Goal: Navigation & Orientation: Find specific page/section

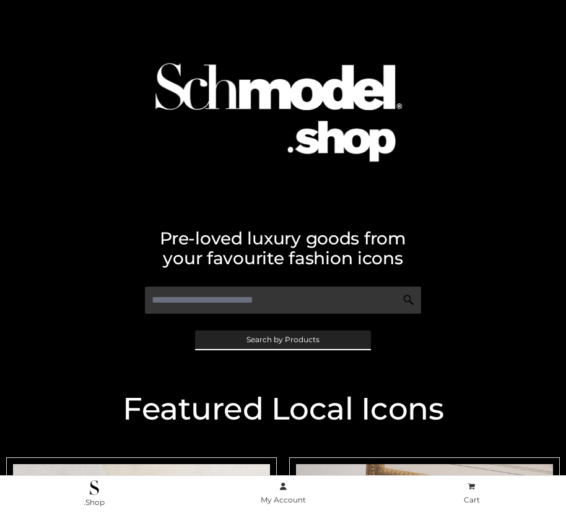
click at [282, 339] on span "Search by Products" at bounding box center [283, 339] width 73 height 7
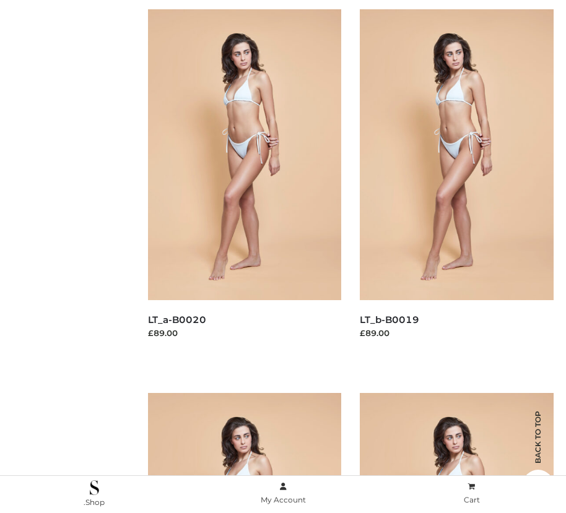
scroll to position [204, 0]
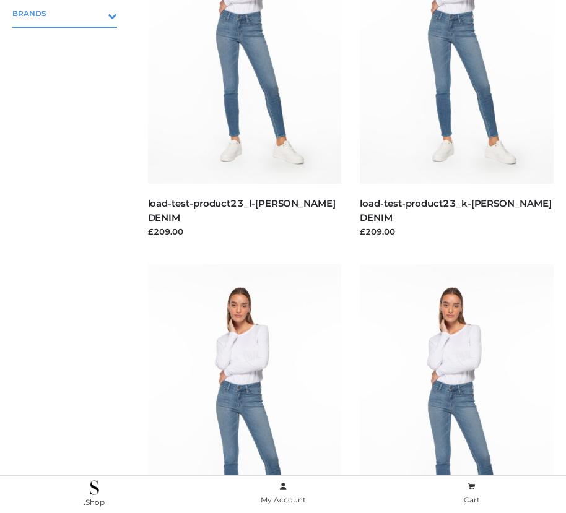
click at [95, 13] on icon "Toggle Submenu" at bounding box center [47, 16] width 139 height 14
click at [71, 66] on span "PARKERSMITH" at bounding box center [71, 66] width 92 height 14
